Goal: Check status

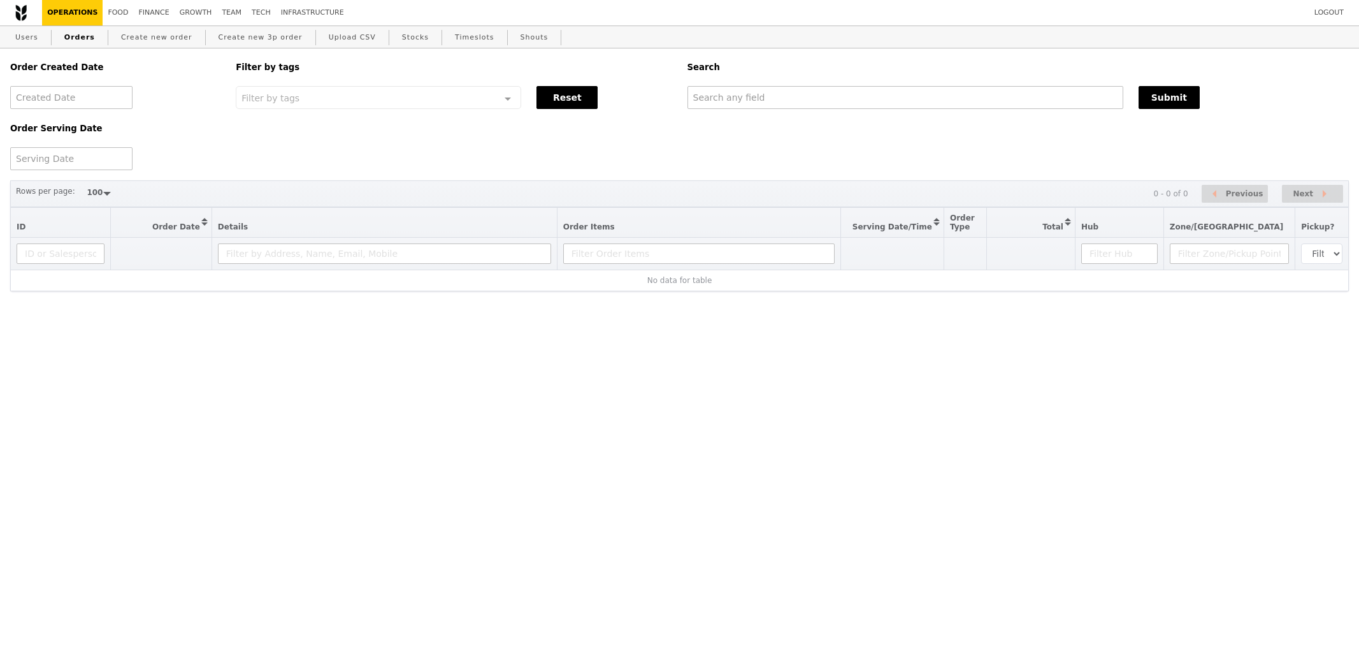
select select "100"
type input "G3244593"
